Goal: Task Accomplishment & Management: Use online tool/utility

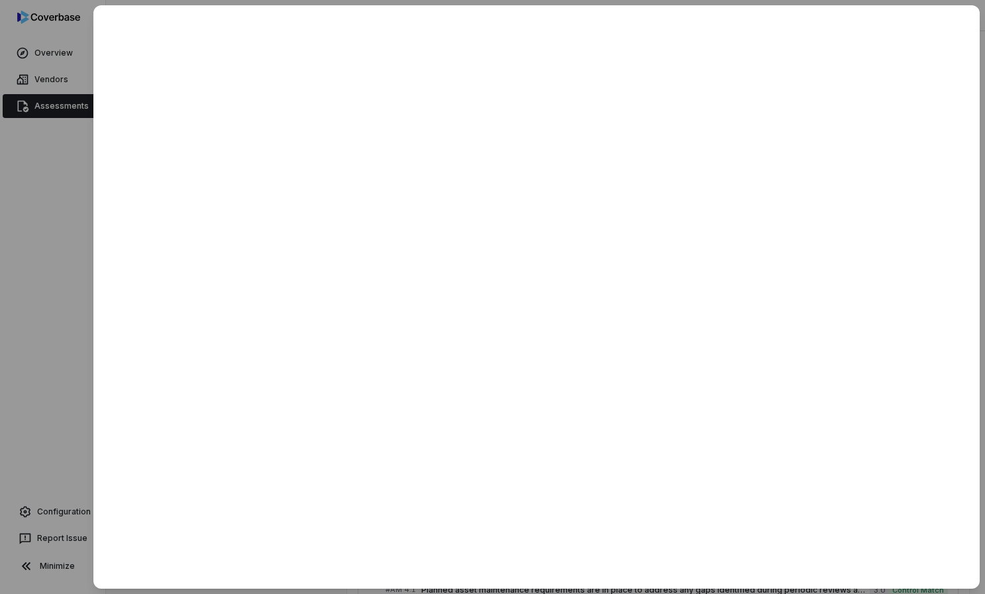
scroll to position [451, 0]
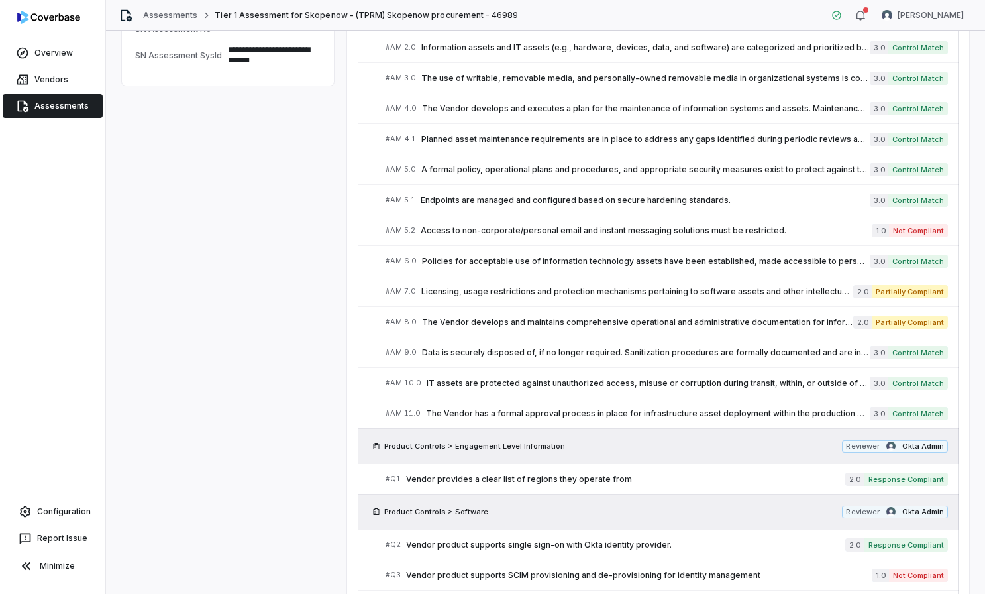
click at [28, 111] on icon at bounding box center [22, 105] width 13 height 13
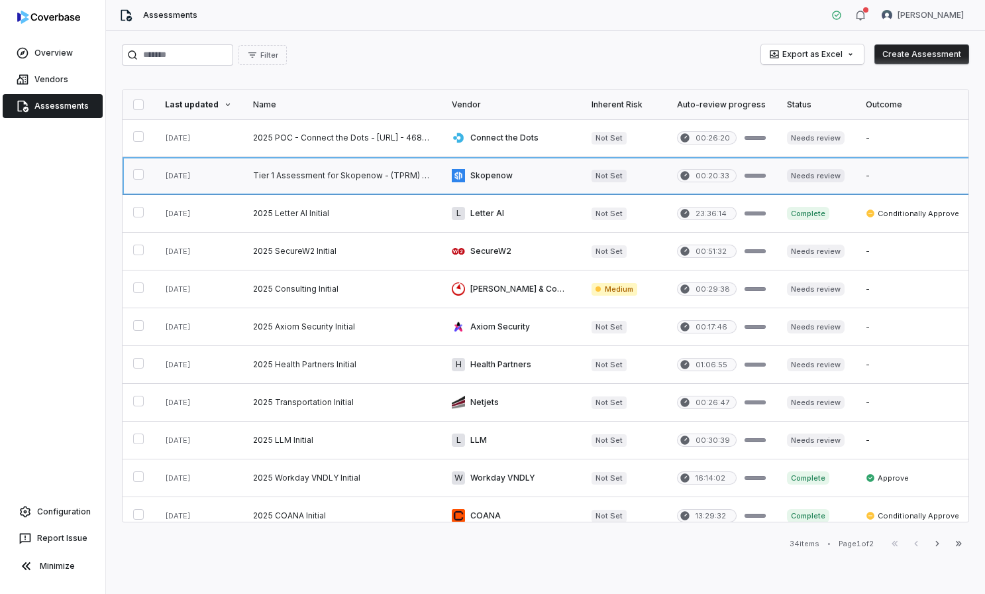
click at [302, 191] on link at bounding box center [342, 175] width 199 height 37
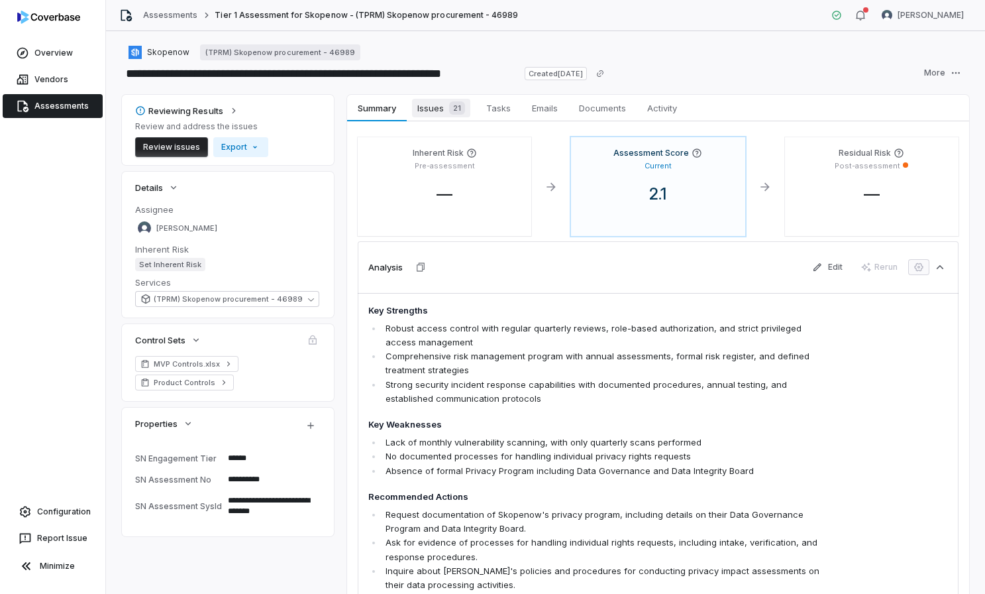
click at [438, 105] on span "Issues 21" at bounding box center [441, 108] width 58 height 19
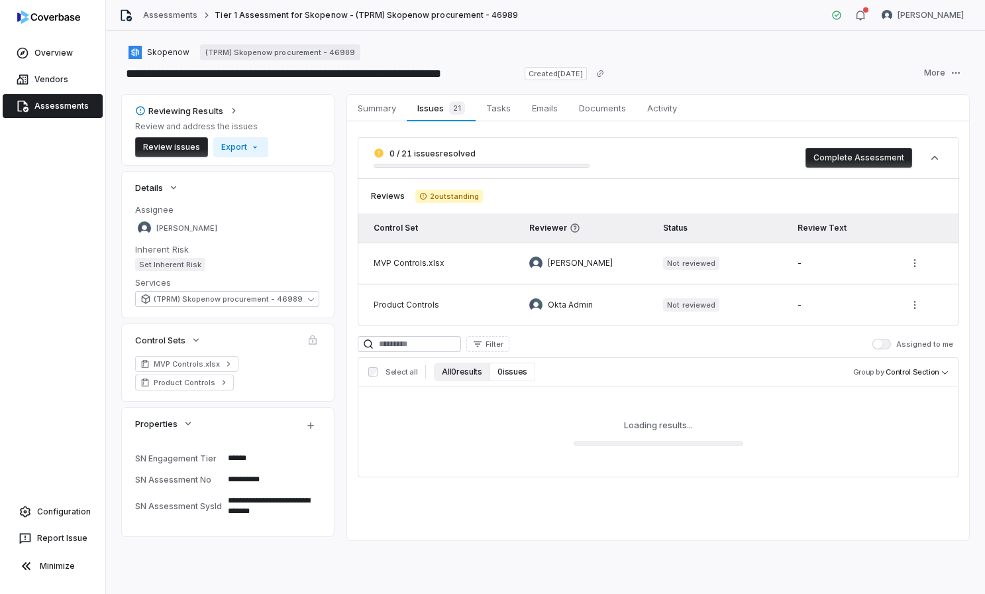
click at [479, 378] on button "All 0 results" at bounding box center [462, 372] width 56 height 19
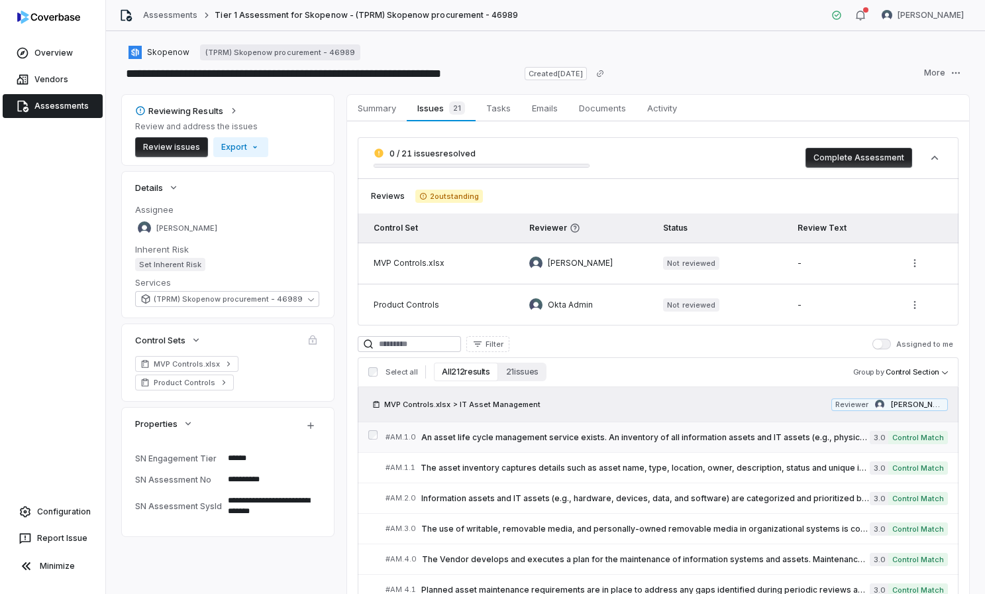
click at [516, 447] on link "# AM.1.0 An asset life cycle management service exists. An inventory of all inf…" at bounding box center [667, 437] width 563 height 30
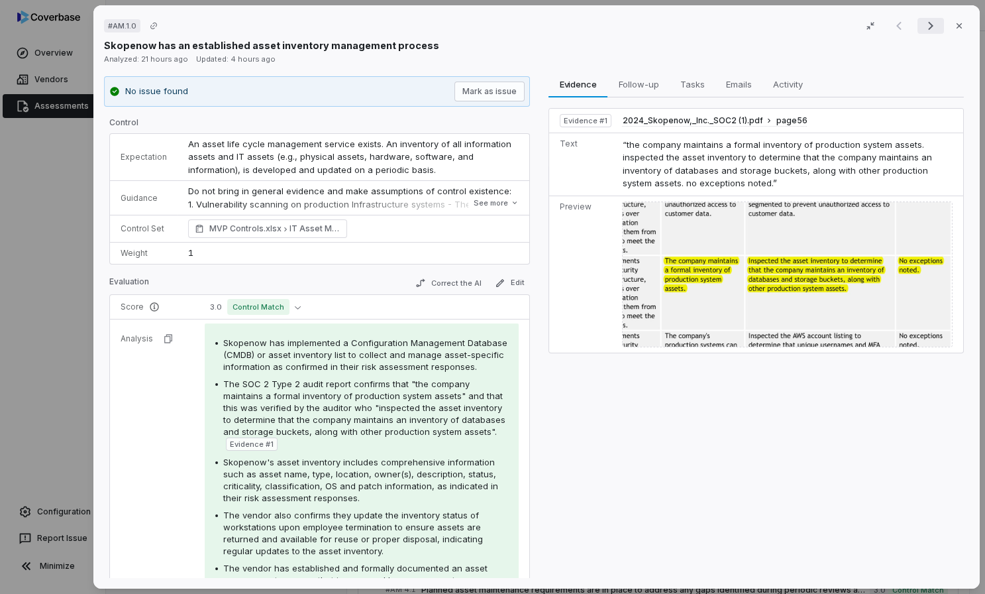
click at [934, 29] on icon "Next result" at bounding box center [931, 26] width 16 height 16
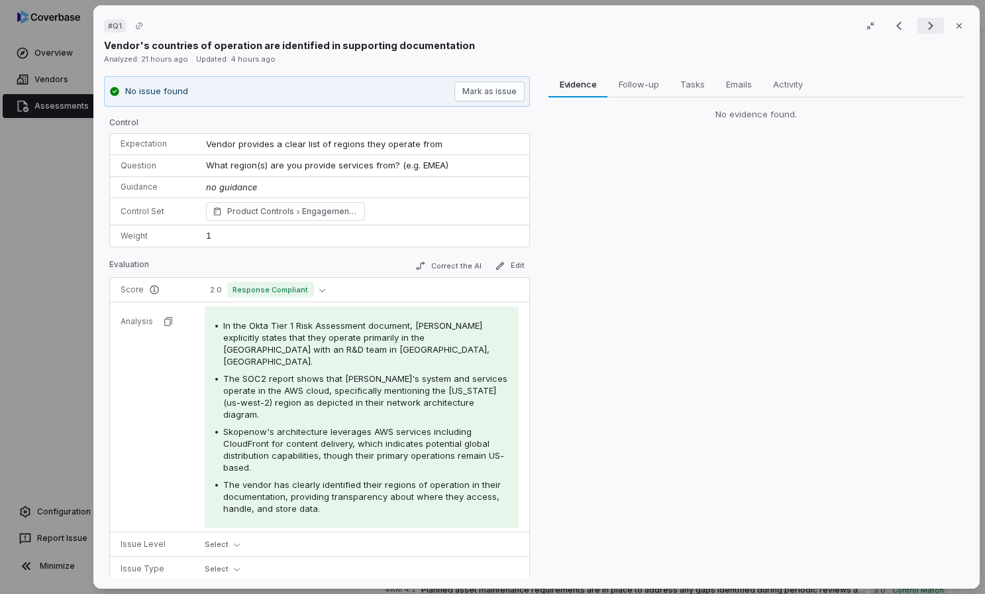
click at [934, 29] on icon "Next result" at bounding box center [931, 26] width 16 height 16
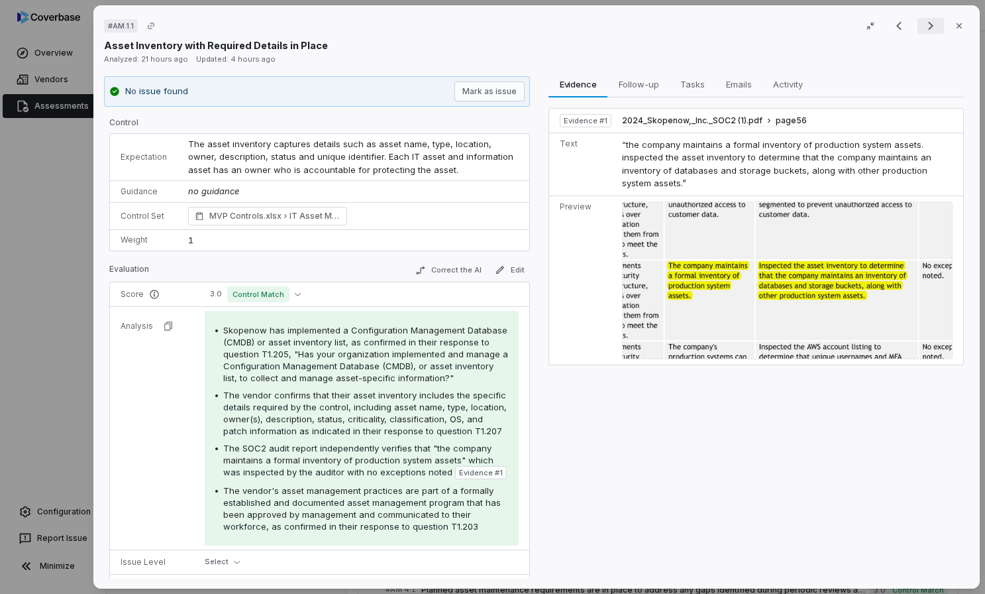
click at [934, 29] on icon "Next result" at bounding box center [931, 26] width 16 height 16
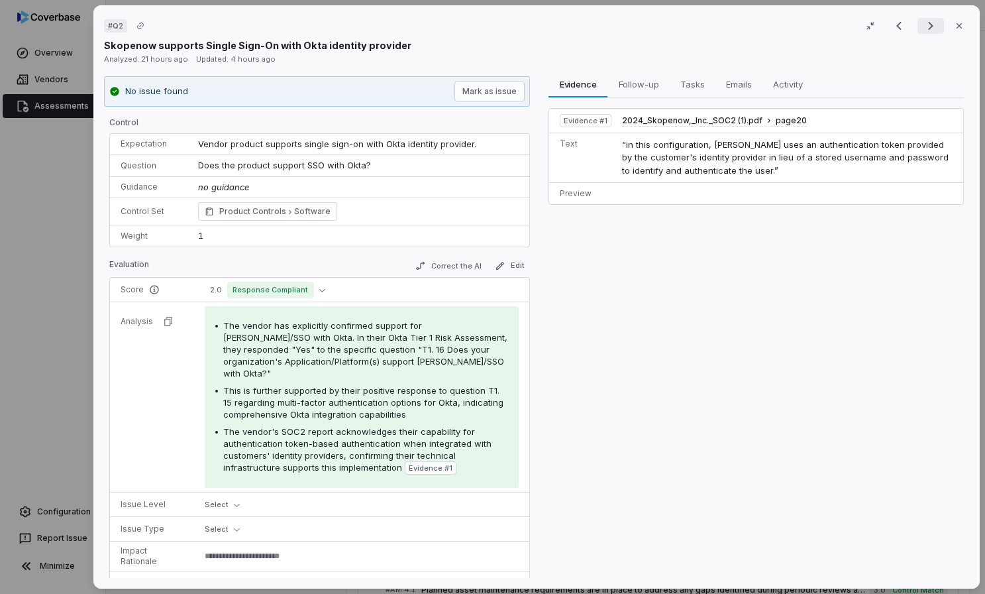
click at [934, 29] on icon "Next result" at bounding box center [931, 26] width 16 height 16
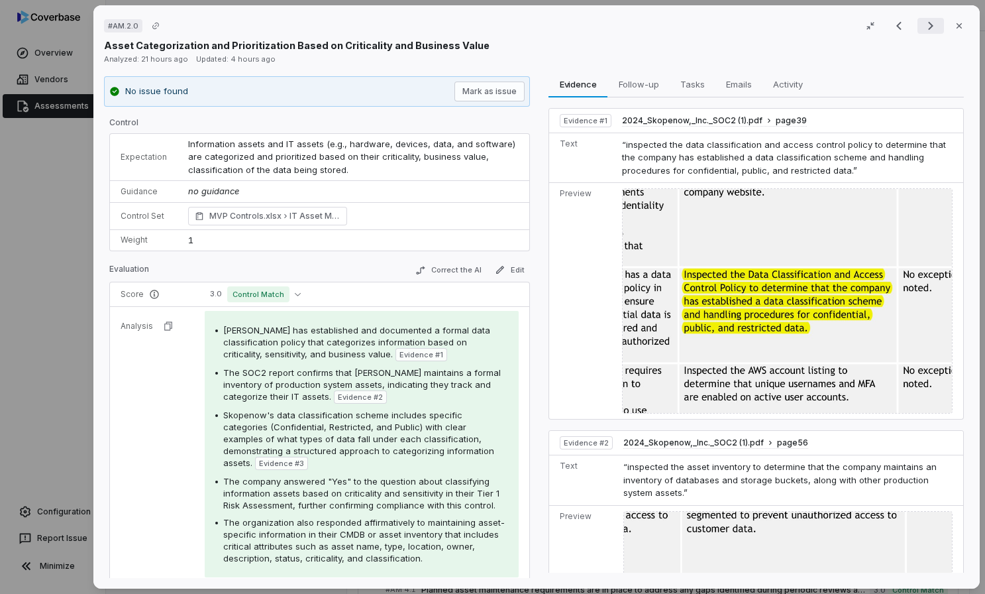
click at [927, 28] on icon "Next result" at bounding box center [931, 26] width 16 height 16
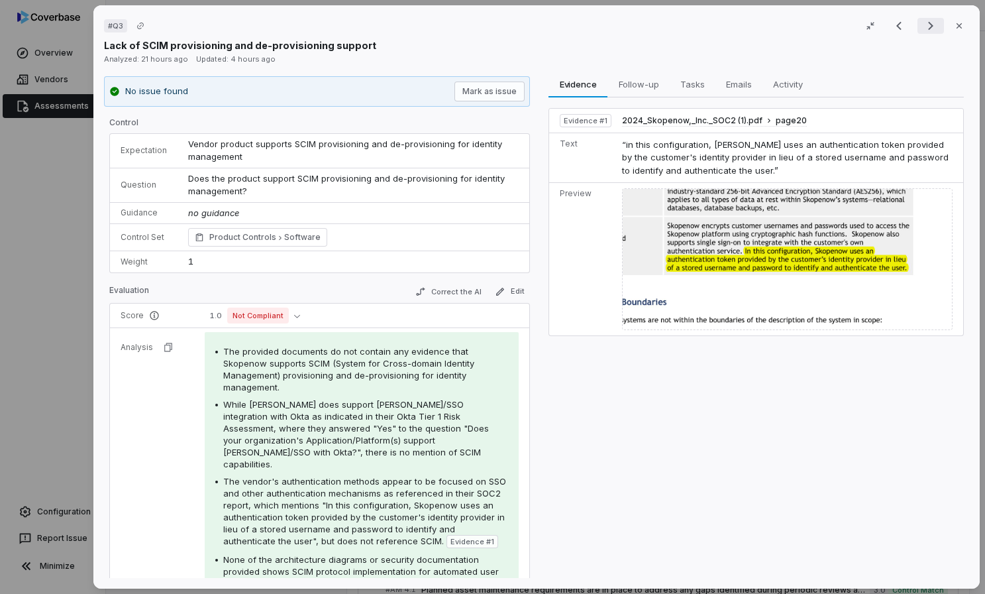
click at [927, 28] on icon "Next result" at bounding box center [931, 26] width 16 height 16
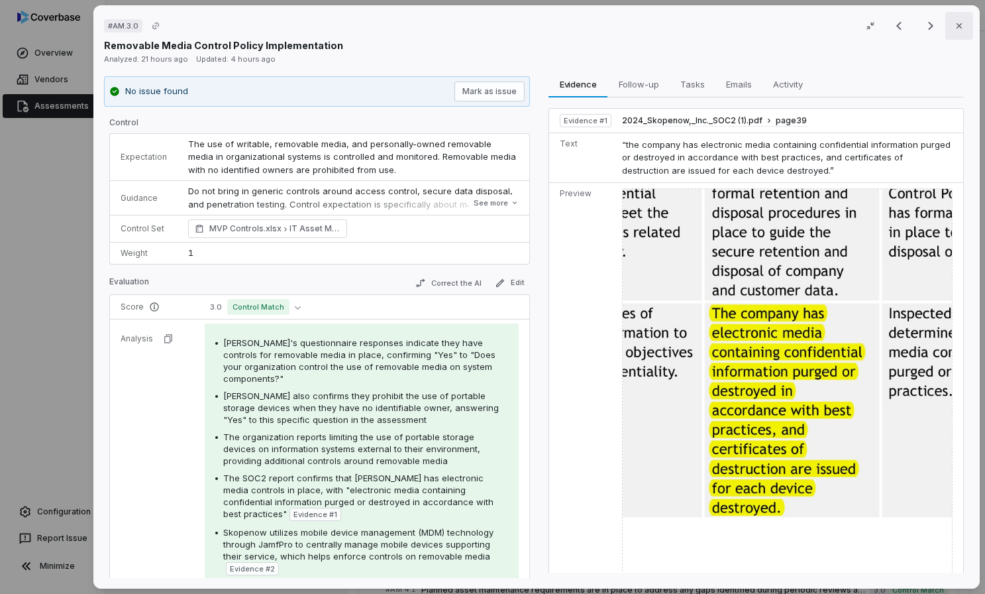
click at [955, 30] on icon "button" at bounding box center [959, 26] width 11 height 11
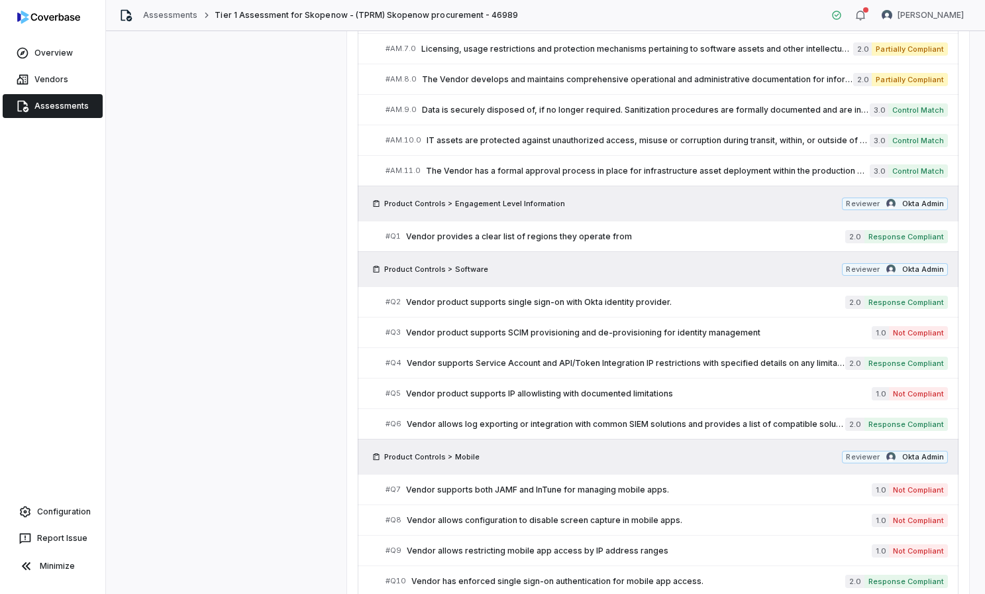
scroll to position [791, 0]
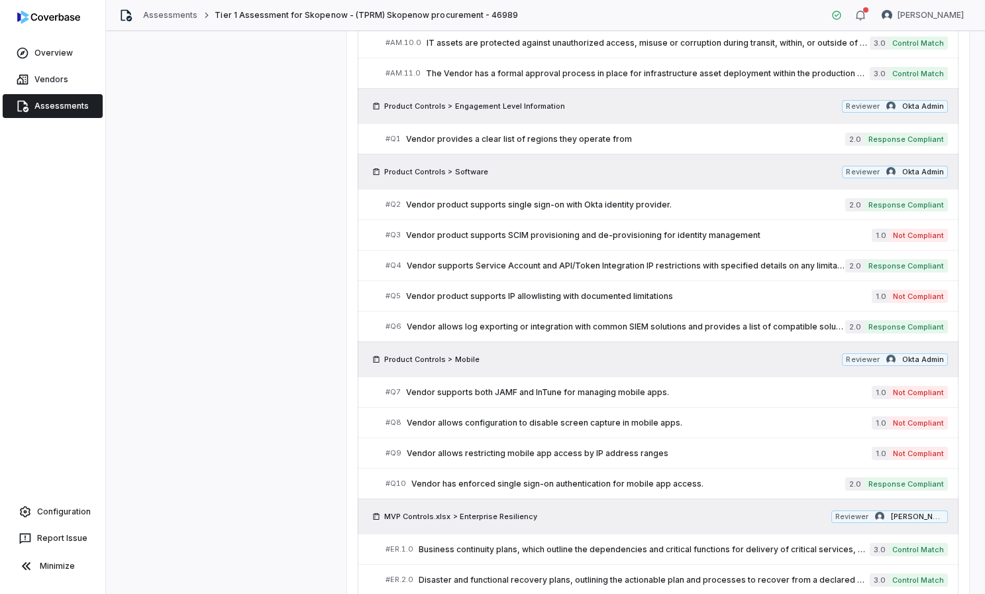
type textarea "*"
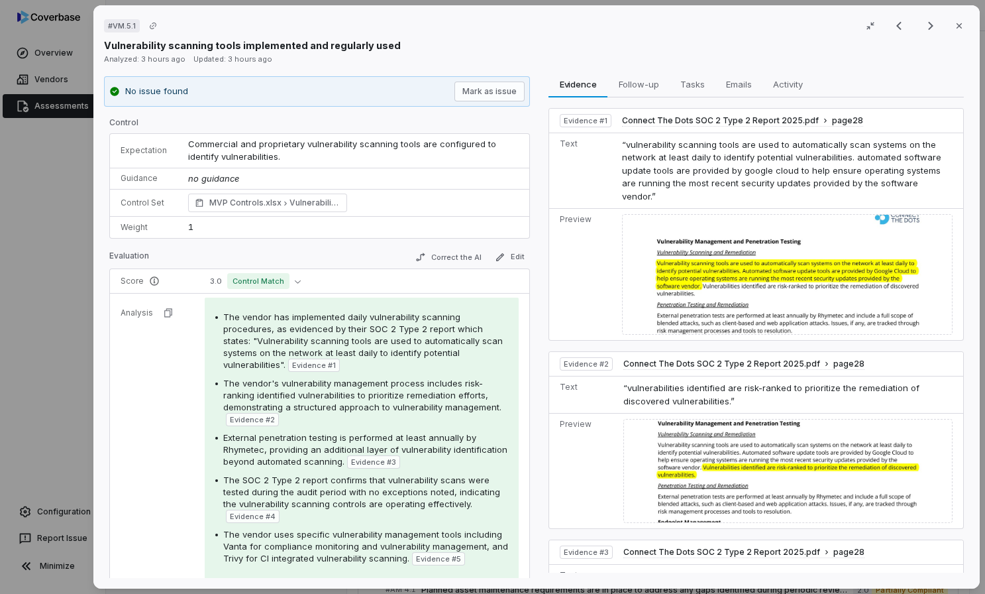
scroll to position [769, 0]
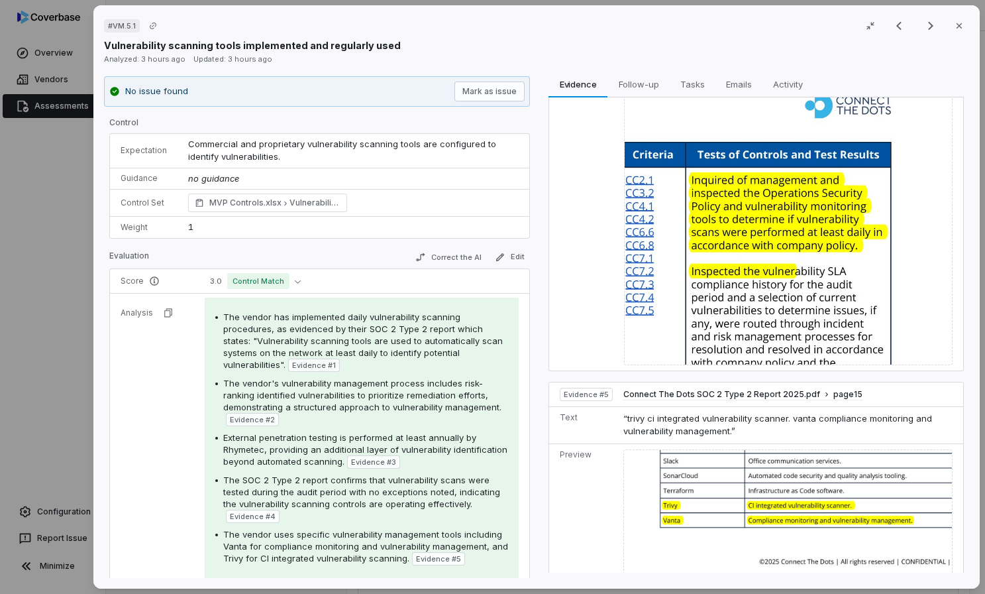
click at [52, 194] on div "# VM.5.1 Result 95 of 125 Close Vulnerability scanning tools implemented and re…" at bounding box center [492, 297] width 985 height 594
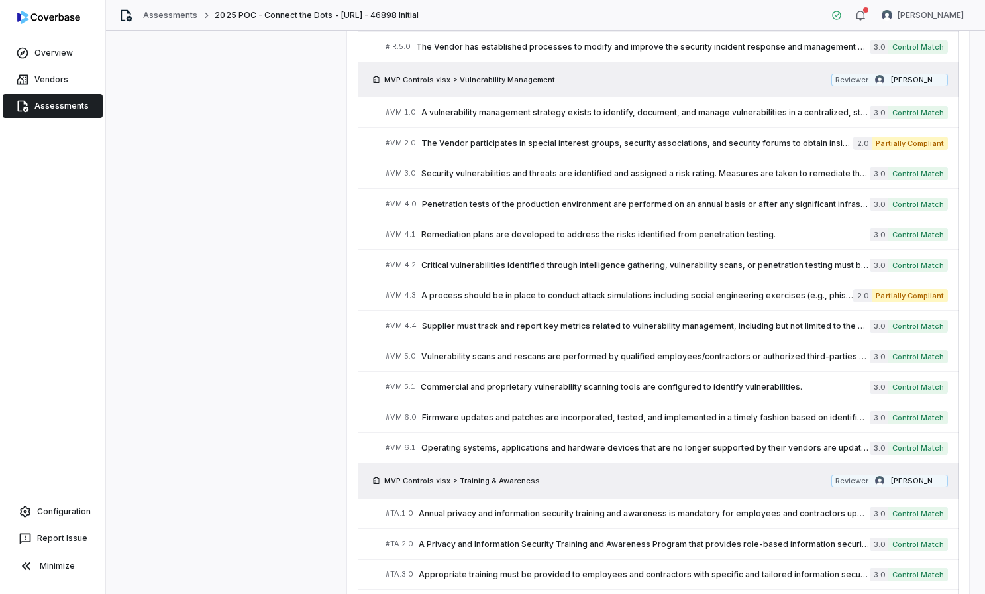
type textarea "*"
